Goal: Information Seeking & Learning: Find specific fact

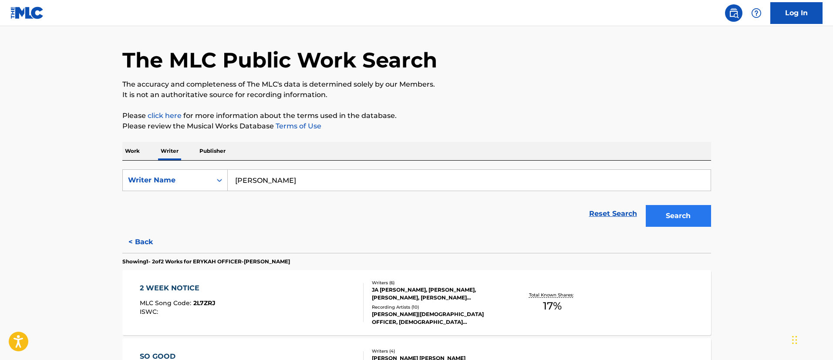
type input "[PERSON_NAME]"
click at [673, 212] on button "Search" at bounding box center [678, 216] width 65 height 22
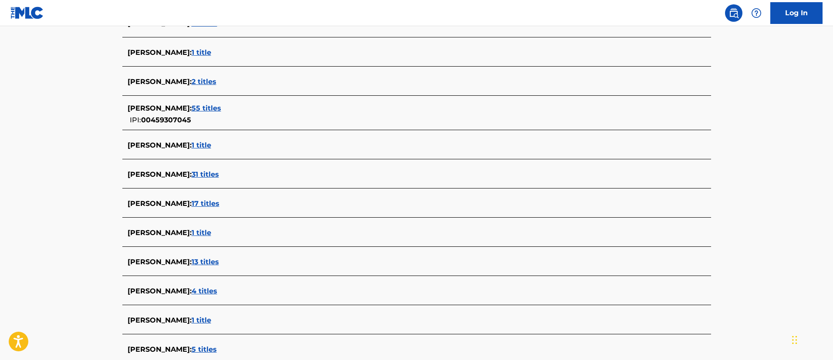
scroll to position [327, 0]
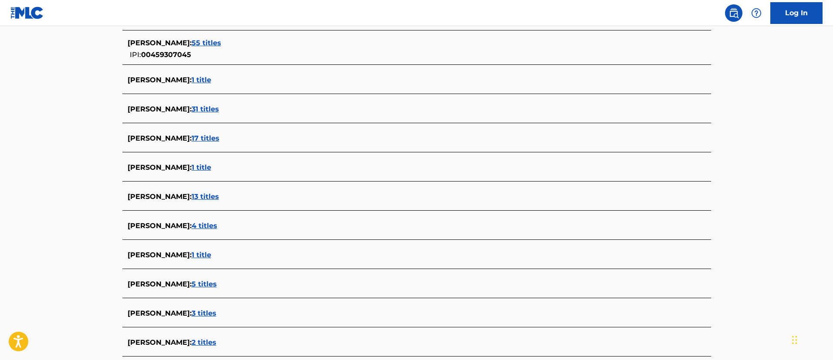
click at [206, 135] on span "17 titles" at bounding box center [206, 138] width 28 height 8
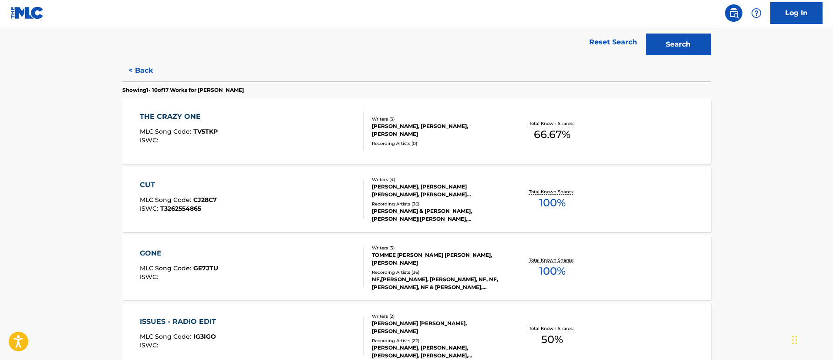
scroll to position [0, 0]
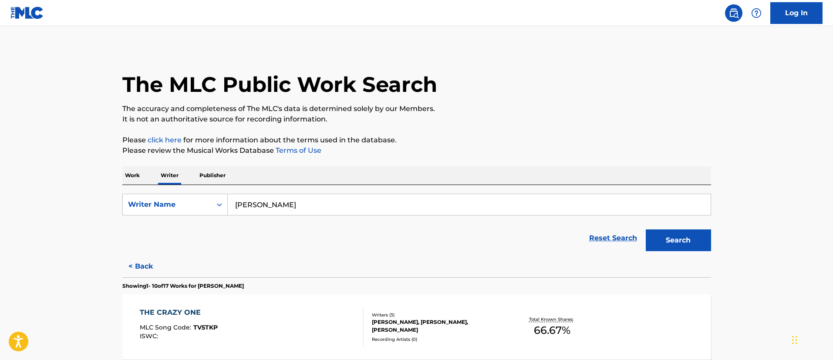
click at [130, 171] on p "Work" at bounding box center [132, 175] width 20 height 18
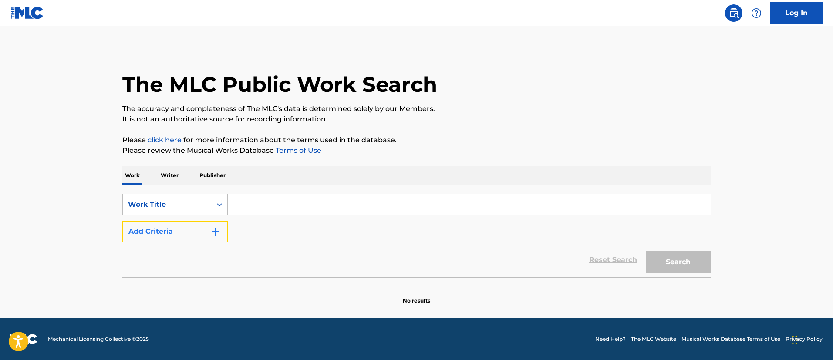
click at [208, 225] on button "Add Criteria" at bounding box center [174, 232] width 105 height 22
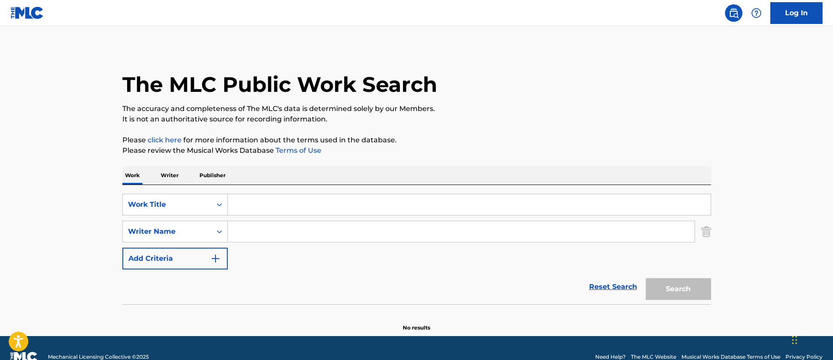
click at [247, 227] on input "Search Form" at bounding box center [461, 231] width 467 height 21
paste input "[PERSON_NAME]"
type input "[PERSON_NAME]"
click at [273, 207] on input "Search Form" at bounding box center [469, 204] width 483 height 21
type input "Issues"
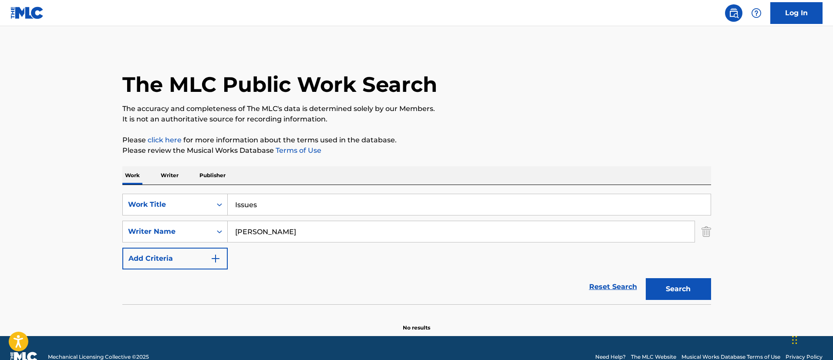
click at [646, 278] on button "Search" at bounding box center [678, 289] width 65 height 22
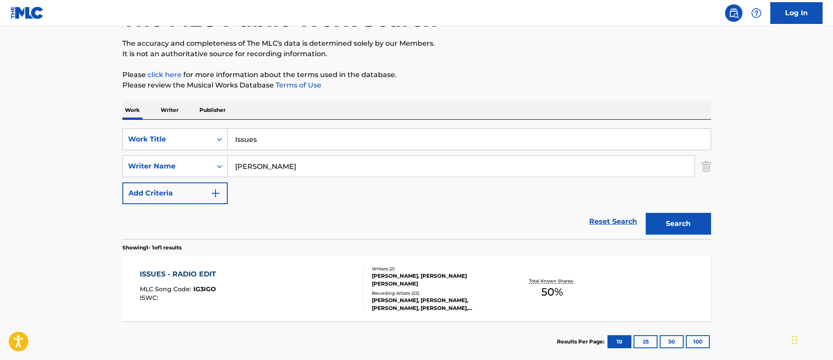
scroll to position [114, 0]
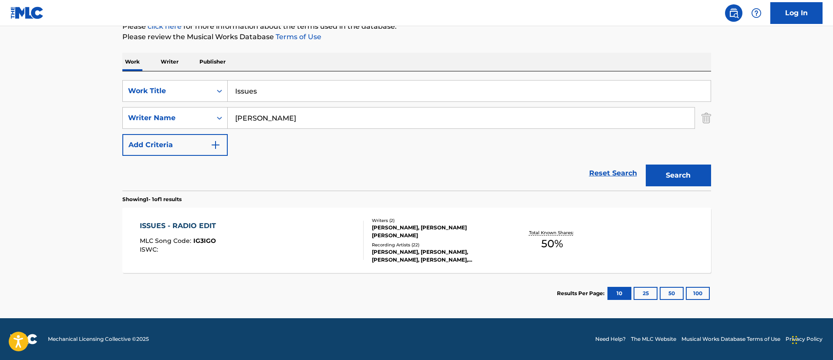
click at [263, 230] on div "ISSUES - RADIO EDIT MLC Song Code : IG3IGO ISWC :" at bounding box center [252, 240] width 224 height 39
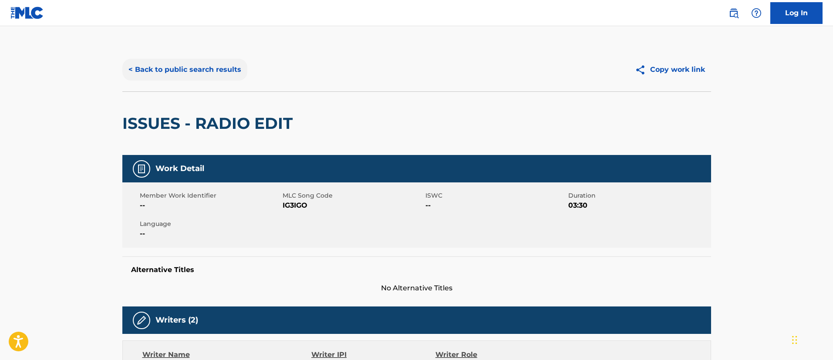
click at [169, 63] on button "< Back to public search results" at bounding box center [184, 70] width 125 height 22
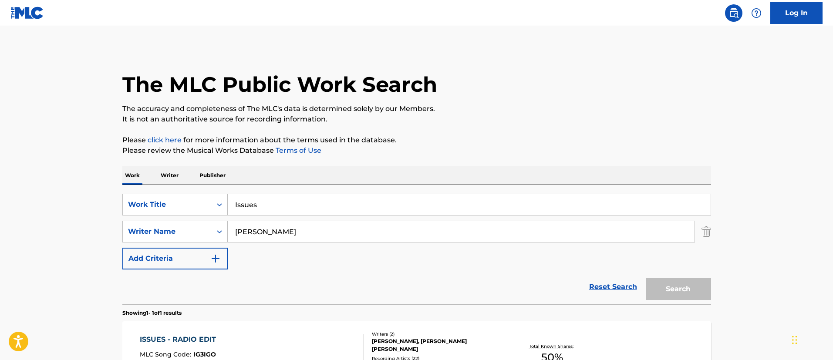
scroll to position [64, 0]
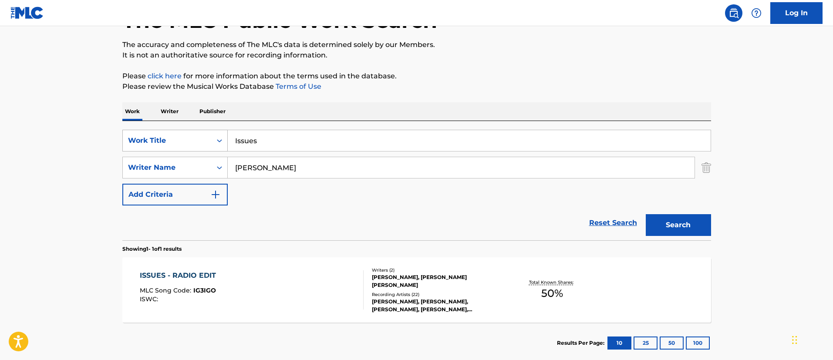
drag, startPoint x: 327, startPoint y: 138, endPoint x: 212, endPoint y: 133, distance: 115.5
click at [213, 134] on div "SearchWithCriteria4f38c18d-7d4c-4e15-aed0-fdac7ed3d85a Work Title Issues" at bounding box center [416, 141] width 589 height 22
click at [646, 214] on button "Search" at bounding box center [678, 225] width 65 height 22
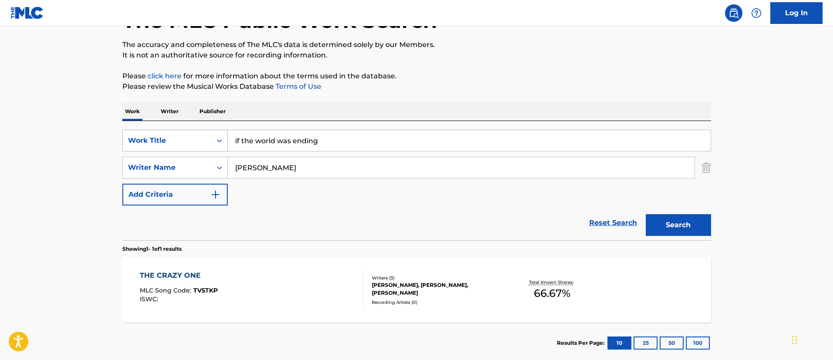
drag, startPoint x: 347, startPoint y: 142, endPoint x: 186, endPoint y: 131, distance: 161.6
click at [186, 131] on div "SearchWithCriteria4f38c18d-7d4c-4e15-aed0-fdac7ed3d85a Work Title if the world …" at bounding box center [416, 141] width 589 height 22
type input "hurt somebody"
click at [646, 214] on button "Search" at bounding box center [678, 225] width 65 height 22
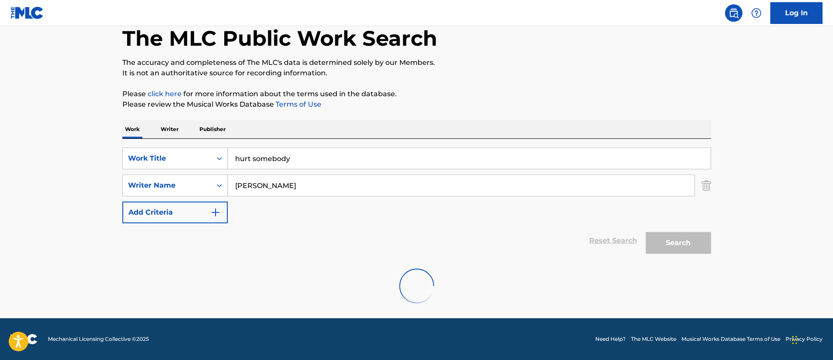
scroll to position [18, 0]
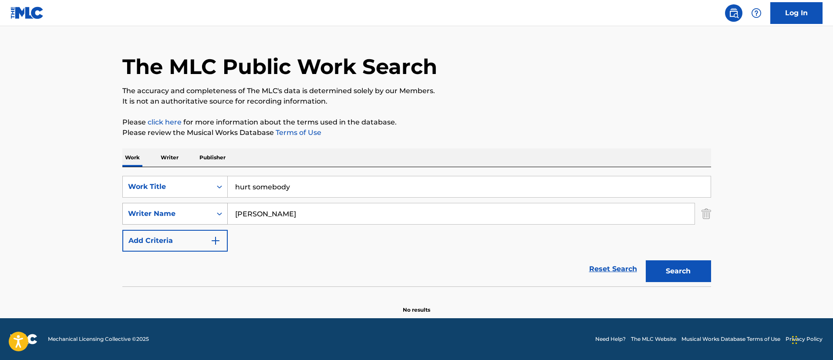
drag, startPoint x: 291, startPoint y: 214, endPoint x: 225, endPoint y: 209, distance: 66.0
click at [225, 209] on div "SearchWithCriteria2349eb14-ef4f-44a3-ab93-26c66e2ed730 Writer Name [PERSON_NAME]" at bounding box center [416, 214] width 589 height 22
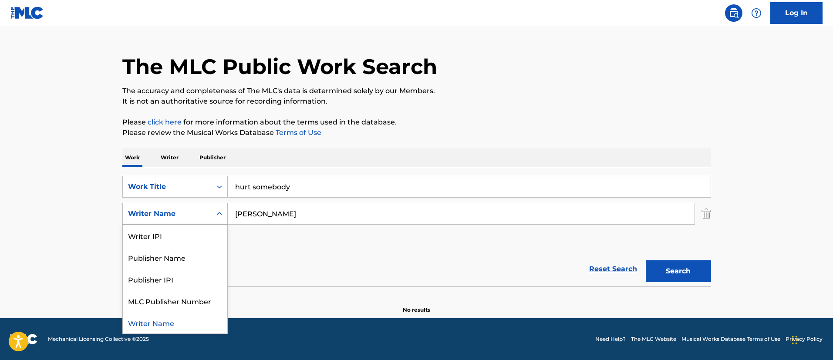
click at [225, 209] on div "Search Form" at bounding box center [220, 214] width 16 height 16
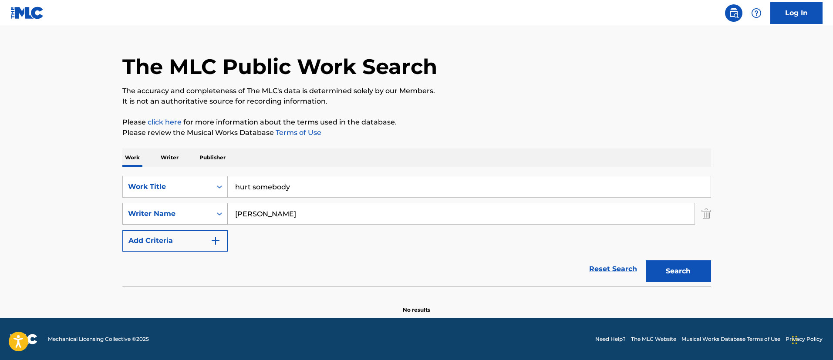
drag, startPoint x: 327, startPoint y: 211, endPoint x: 227, endPoint y: 211, distance: 99.8
click at [227, 211] on div "SearchWithCriteria2349eb14-ef4f-44a3-ab93-26c66e2ed730 Writer Name [PERSON_NAME]" at bounding box center [416, 214] width 589 height 22
click at [172, 156] on p "Writer" at bounding box center [169, 158] width 23 height 18
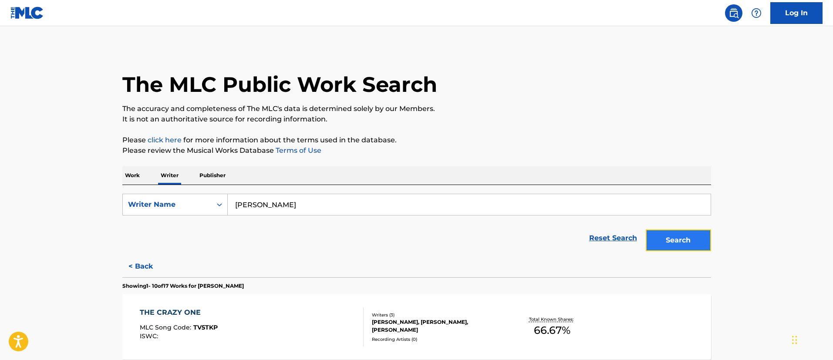
click at [667, 240] on button "Search" at bounding box center [678, 241] width 65 height 22
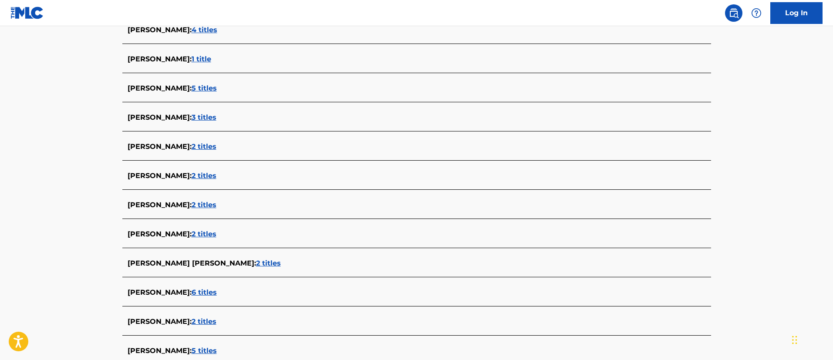
scroll to position [392, 0]
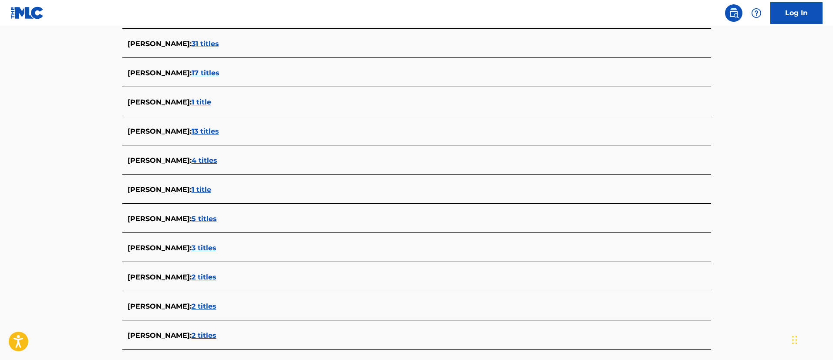
click at [203, 70] on span "17 titles" at bounding box center [206, 73] width 28 height 8
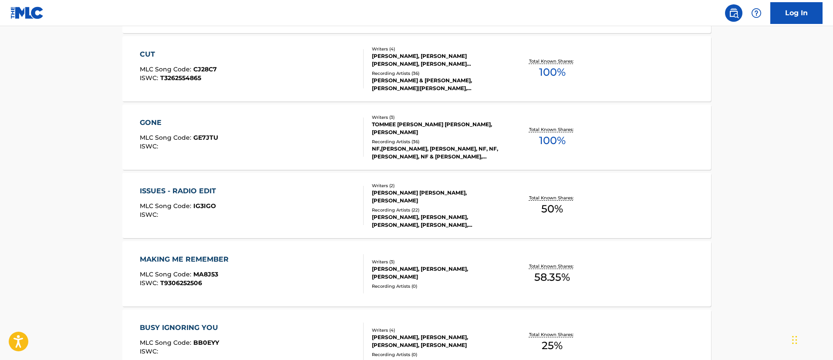
scroll to position [196, 0]
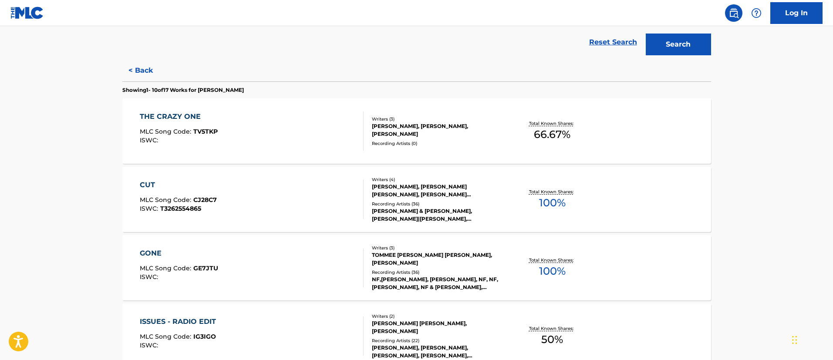
click at [219, 117] on div "THE CRAZY ONE MLC Song Code : TV5TKP ISWC :" at bounding box center [252, 131] width 224 height 39
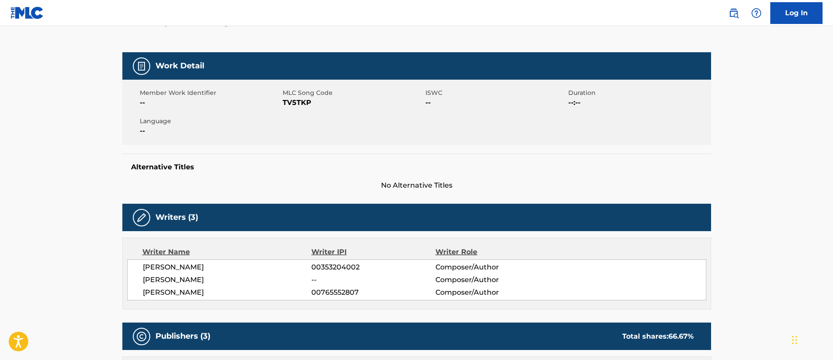
scroll to position [37, 0]
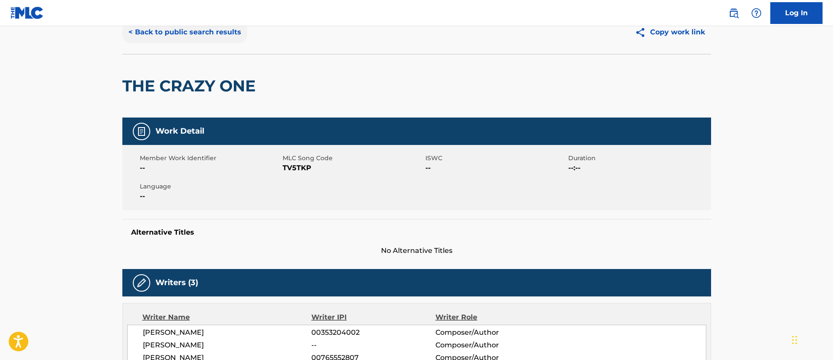
click at [179, 32] on button "< Back to public search results" at bounding box center [184, 32] width 125 height 22
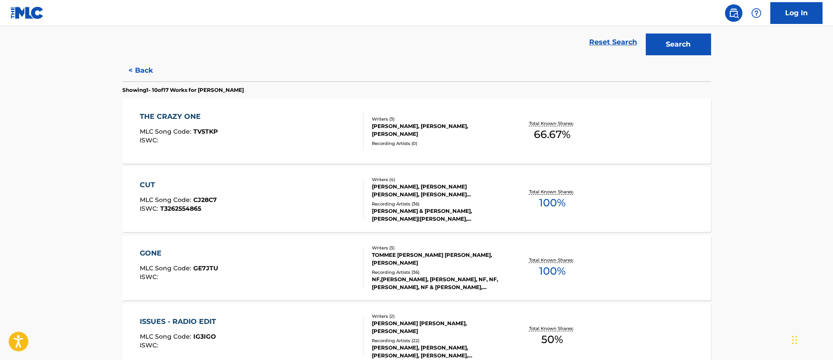
scroll to position [327, 0]
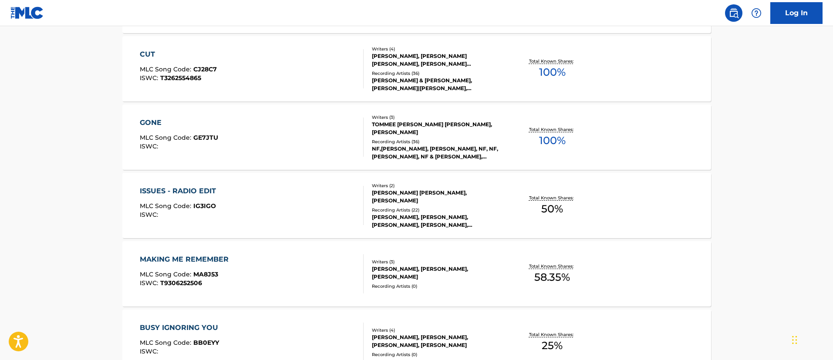
click at [260, 200] on div "ISSUES - RADIO EDIT MLC Song Code : IG3IGO ISWC :" at bounding box center [252, 205] width 224 height 39
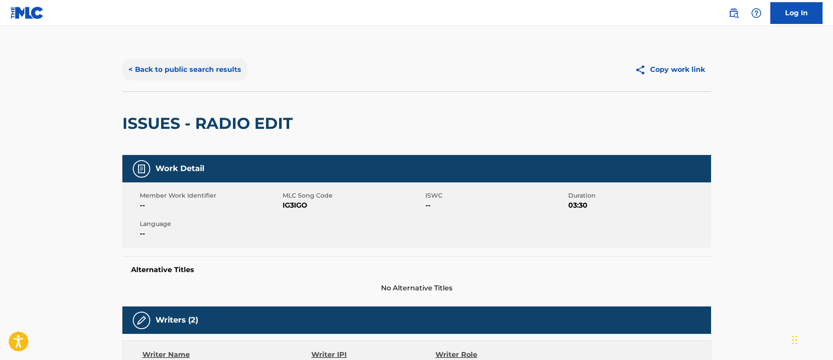
click at [196, 70] on button "< Back to public search results" at bounding box center [184, 70] width 125 height 22
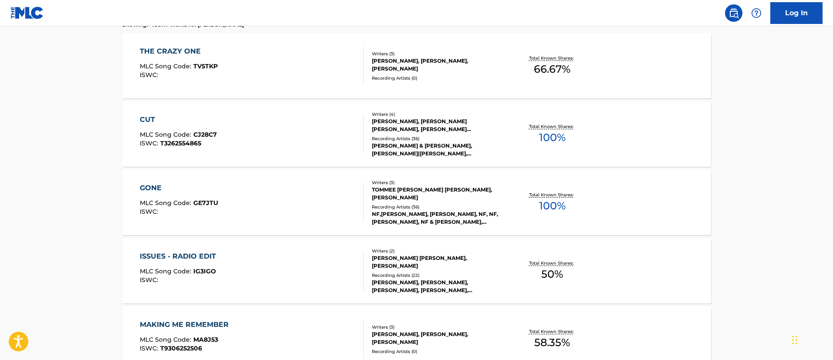
scroll to position [392, 0]
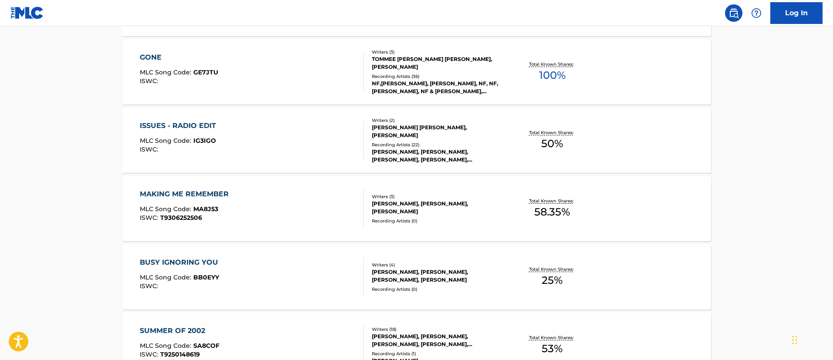
click at [254, 220] on div "MAKING ME REMEMBER MLC Song Code : MA8J53 ISWC : T9306252506" at bounding box center [252, 208] width 224 height 39
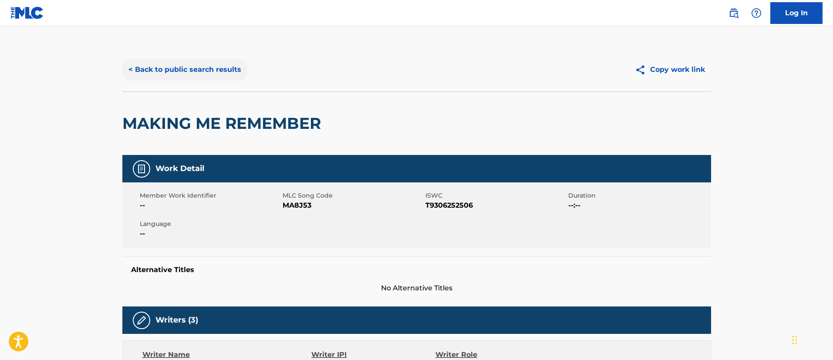
click at [202, 69] on button "< Back to public search results" at bounding box center [184, 70] width 125 height 22
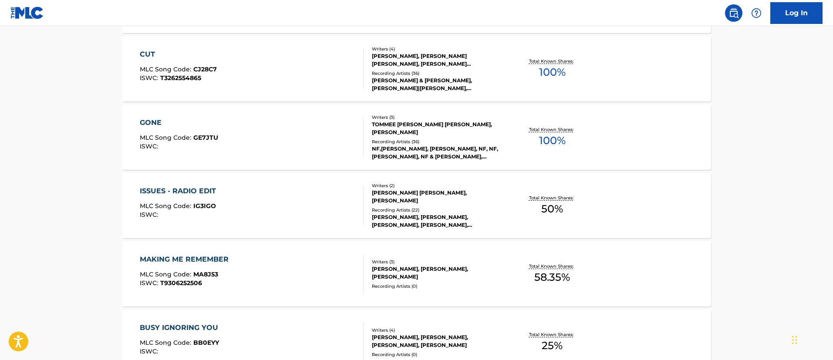
scroll to position [523, 0]
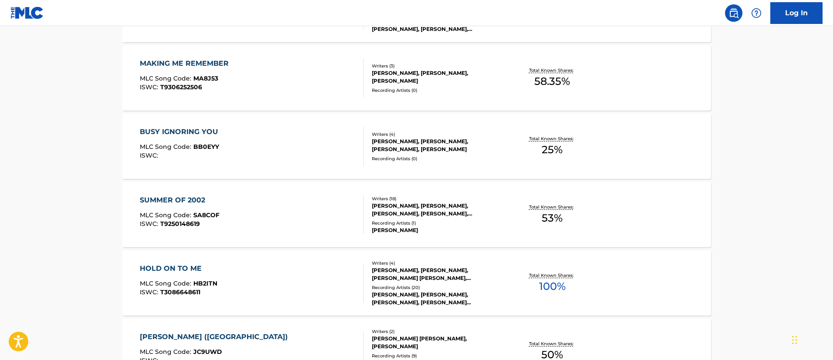
click at [231, 210] on div "SUMMER OF 2002 MLC Song Code : SA8COF ISWC : T9250148619" at bounding box center [252, 214] width 224 height 39
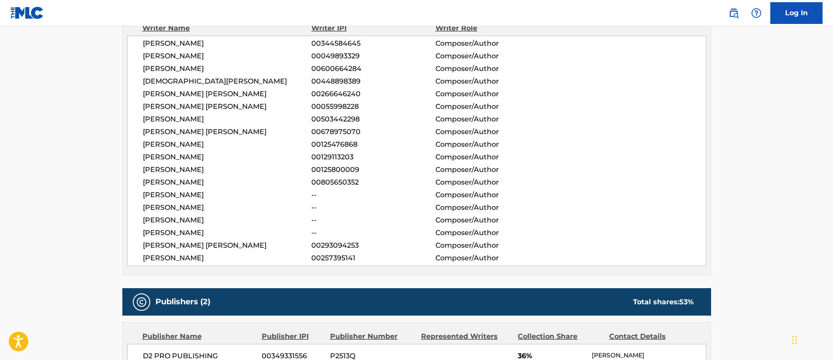
scroll to position [588, 0]
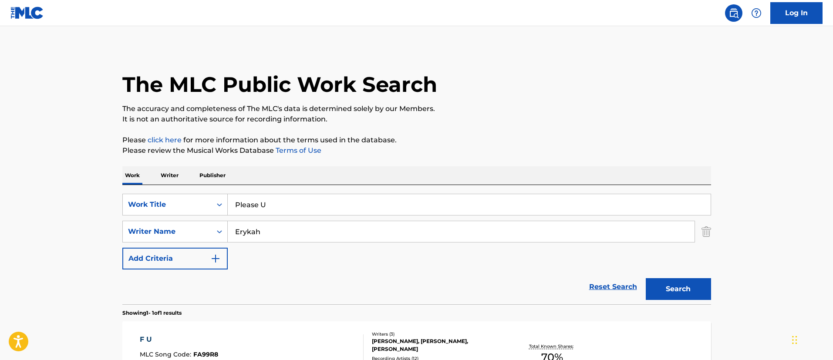
click at [264, 194] on input "Please U" at bounding box center [469, 204] width 483 height 21
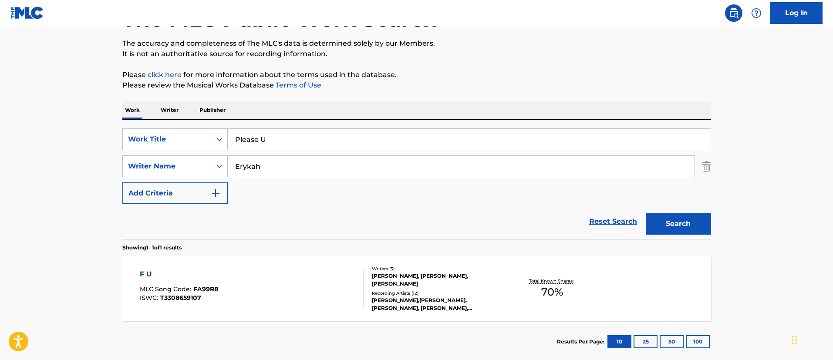
scroll to position [65, 0]
